Goal: Transaction & Acquisition: Download file/media

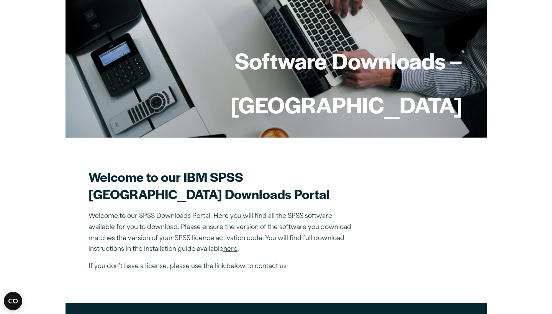
scroll to position [149, 0]
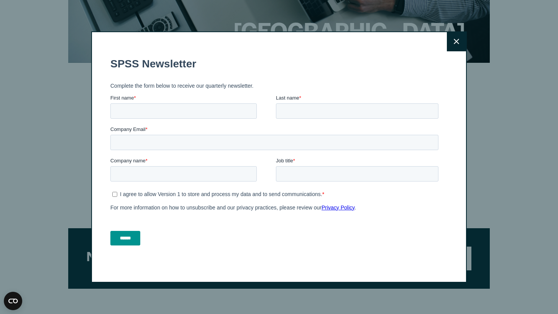
click at [459, 43] on button "Close" at bounding box center [456, 41] width 19 height 19
click at [453, 44] on icon at bounding box center [455, 42] width 5 height 6
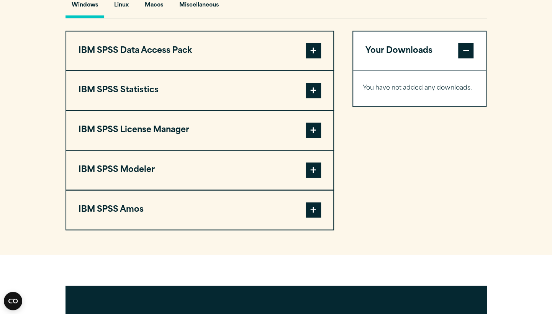
scroll to position [581, 0]
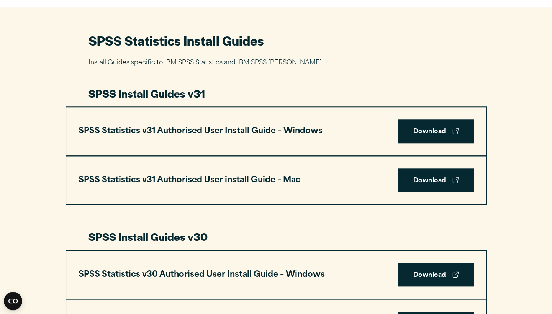
scroll to position [349, 0]
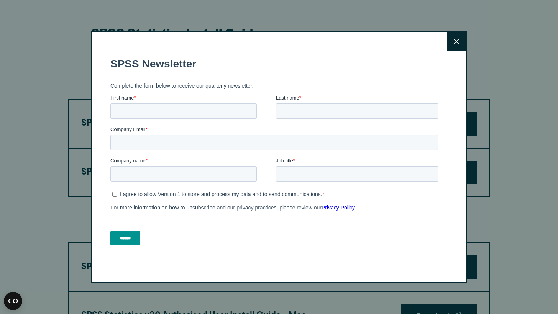
click at [451, 34] on button "Close" at bounding box center [456, 41] width 19 height 19
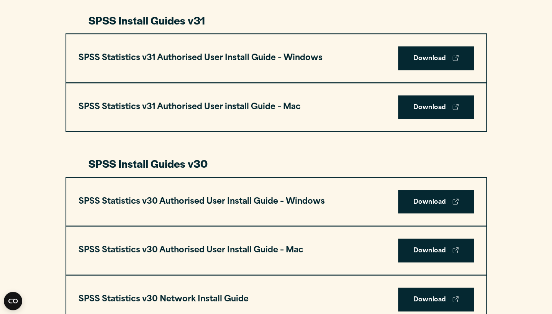
scroll to position [417, 0]
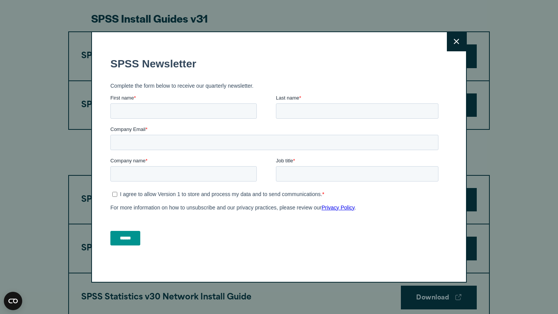
click at [450, 41] on button "Close" at bounding box center [456, 41] width 19 height 19
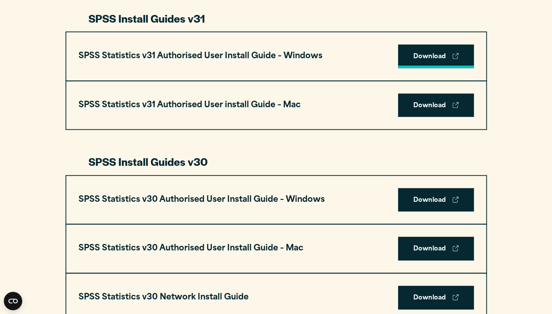
click at [412, 49] on link "Download" at bounding box center [436, 56] width 76 height 24
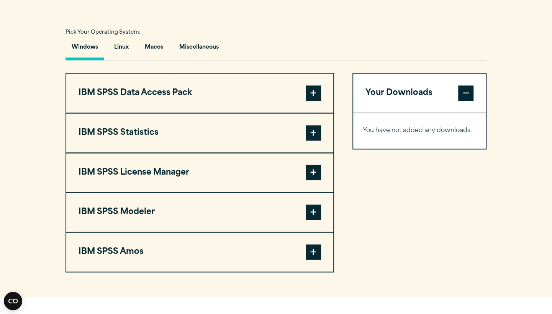
scroll to position [548, 0]
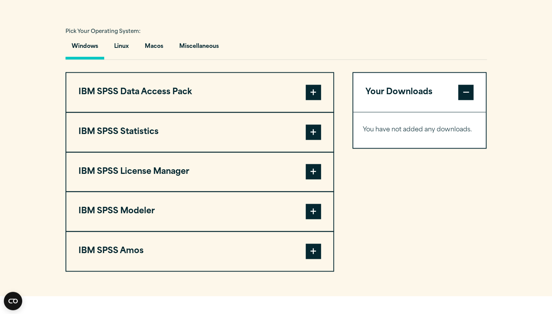
click at [316, 90] on span at bounding box center [313, 92] width 15 height 15
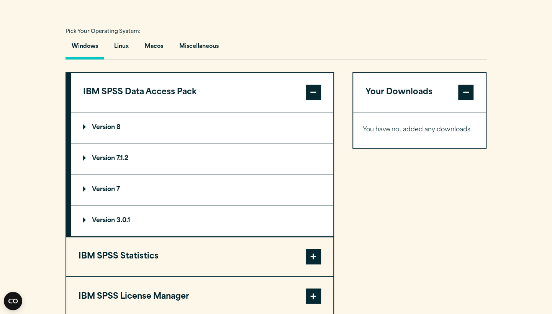
click at [228, 121] on summary "Version 8" at bounding box center [202, 127] width 262 height 31
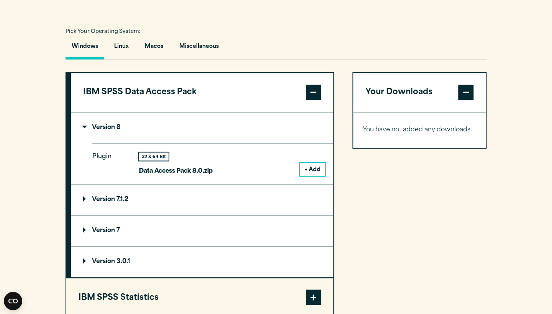
click at [216, 118] on summary "Version 8" at bounding box center [202, 127] width 262 height 31
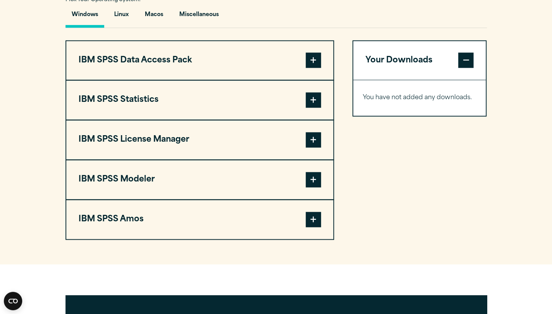
scroll to position [570, 0]
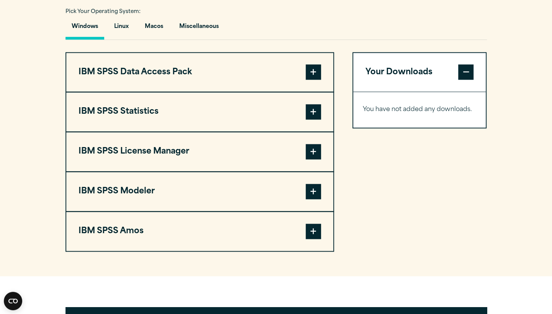
scroll to position [560, 0]
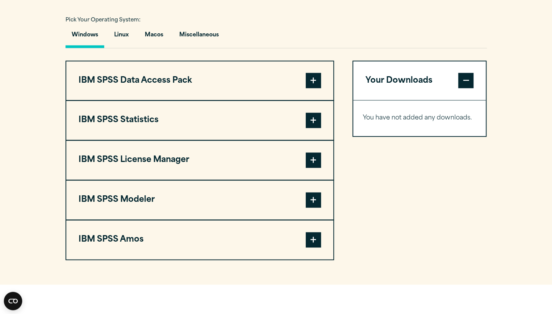
scroll to position [549, 0]
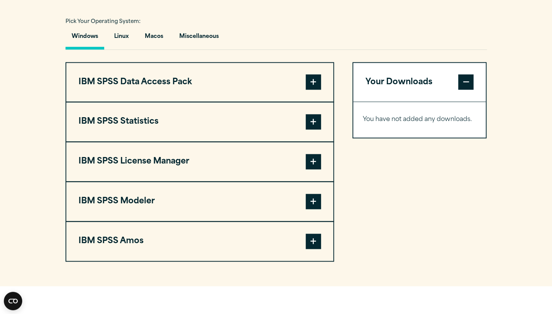
click at [267, 68] on button "IBM SPSS Data Access Pack" at bounding box center [199, 82] width 267 height 39
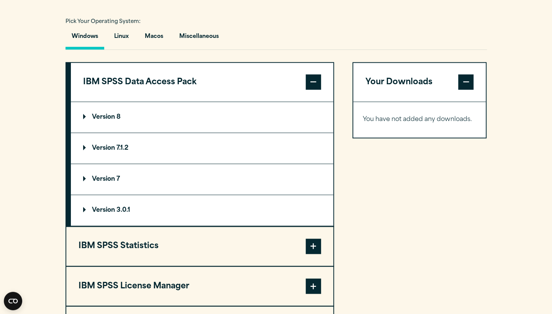
click at [120, 118] on p "Version 8" at bounding box center [102, 117] width 38 height 6
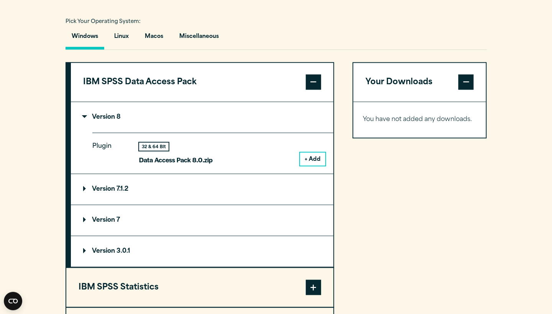
click at [316, 158] on button "+ Add" at bounding box center [312, 158] width 25 height 13
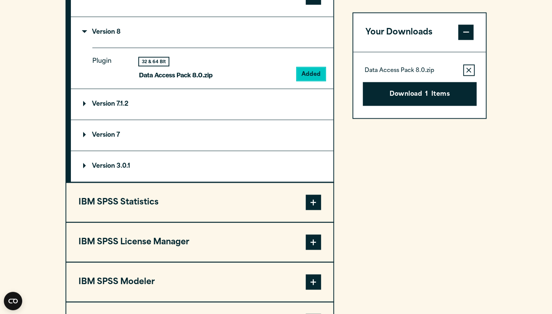
scroll to position [522, 0]
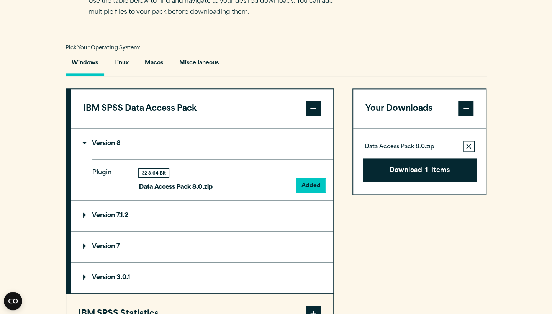
click at [257, 111] on button "IBM SPSS Data Access Pack" at bounding box center [202, 108] width 262 height 39
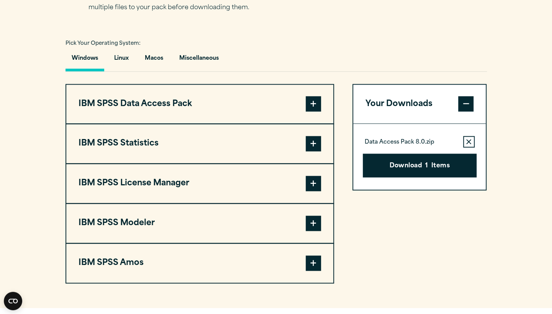
scroll to position [554, 0]
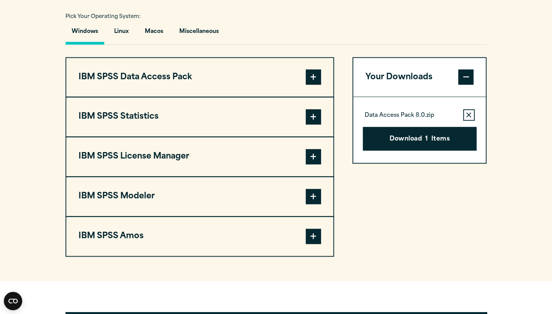
click at [219, 115] on button "IBM SPSS Statistics" at bounding box center [199, 116] width 267 height 39
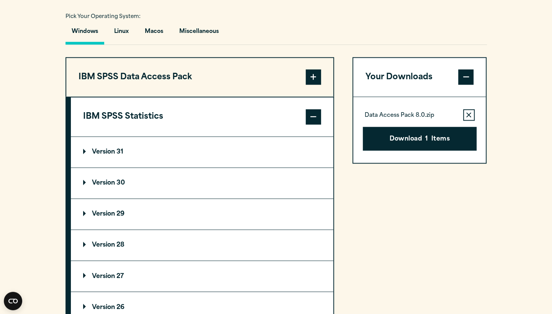
click at [177, 145] on summary "Version 31" at bounding box center [202, 152] width 262 height 31
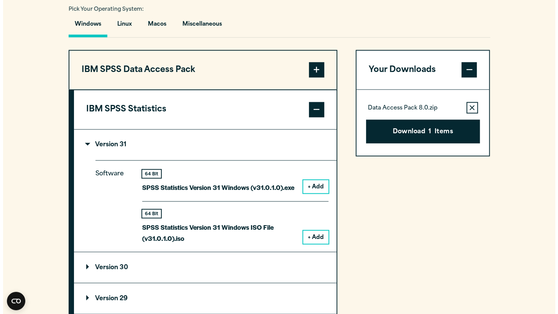
scroll to position [562, 0]
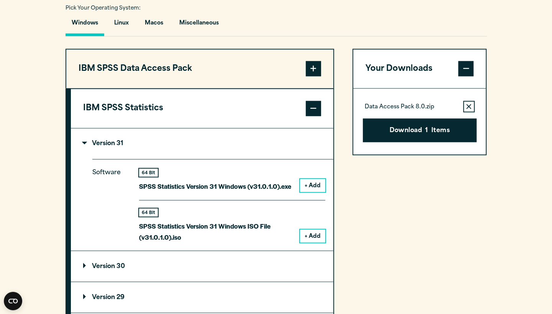
click at [316, 186] on button "+ Add" at bounding box center [312, 185] width 25 height 13
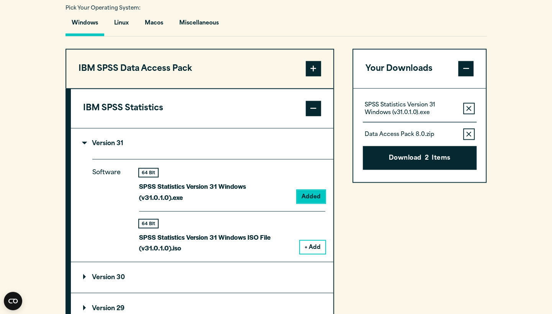
click at [467, 132] on icon "button" at bounding box center [468, 133] width 5 height 5
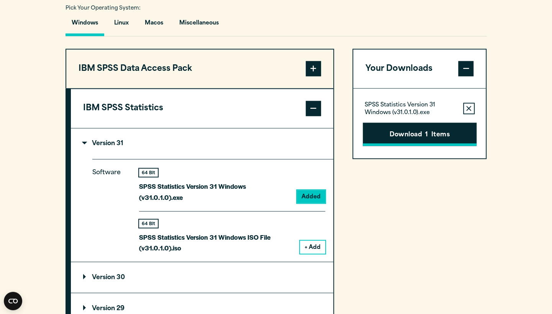
click at [442, 137] on button "Download 1 Items" at bounding box center [420, 135] width 114 height 24
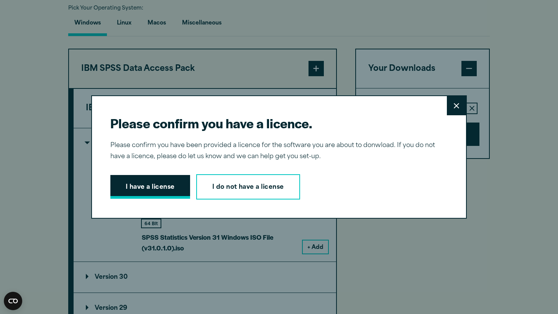
click at [155, 180] on button "I have a license" at bounding box center [150, 187] width 80 height 24
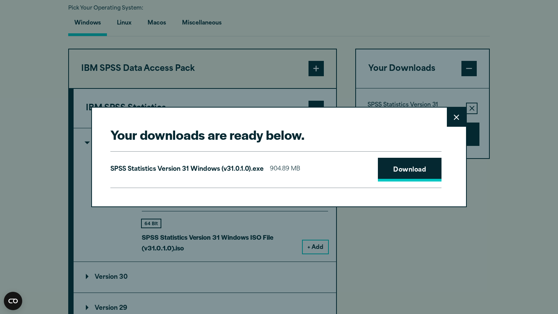
click at [387, 163] on link "Download" at bounding box center [410, 170] width 64 height 24
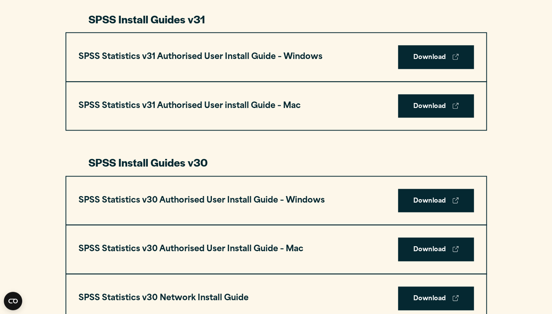
scroll to position [417, 0]
